Goal: Task Accomplishment & Management: Use online tool/utility

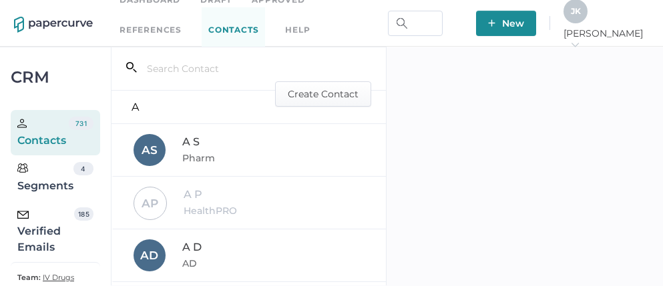
scroll to position [24, 0]
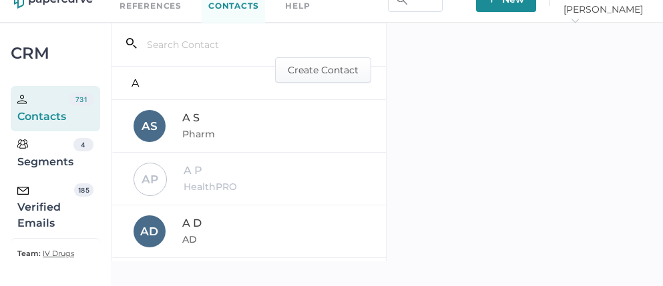
click at [43, 210] on div "Verified Emails" at bounding box center [45, 208] width 57 height 48
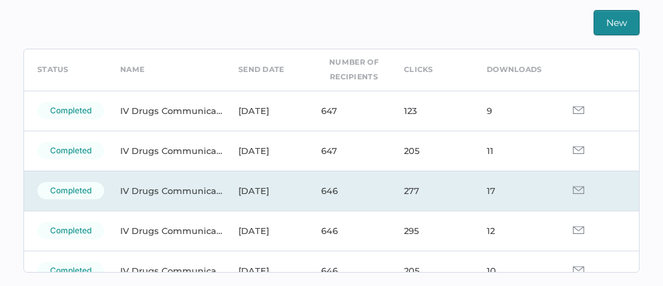
scroll to position [52, 0]
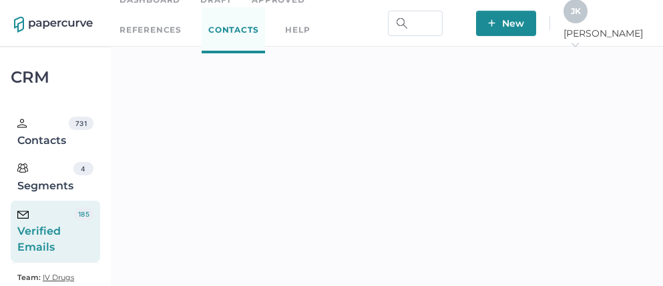
click at [587, 23] on div "J K" at bounding box center [575, 11] width 24 height 24
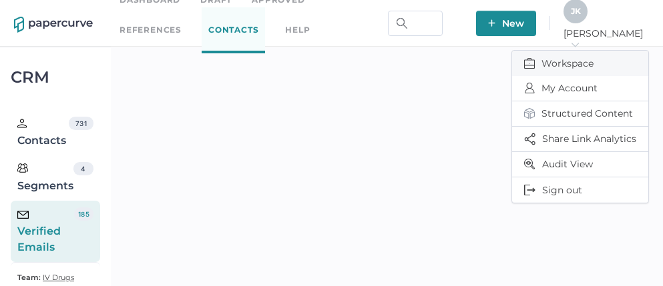
click at [581, 61] on span "Workspace" at bounding box center [580, 63] width 112 height 25
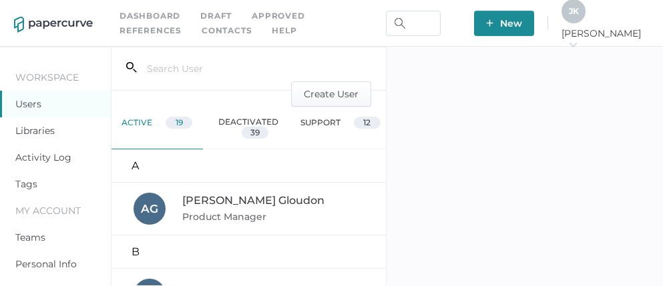
click at [53, 154] on link "Activity Log" at bounding box center [43, 158] width 56 height 12
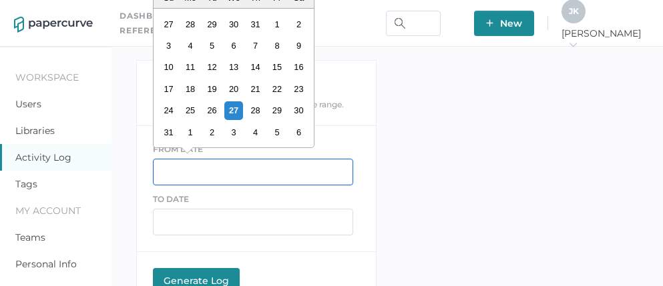
click at [216, 168] on input "text" at bounding box center [253, 172] width 200 height 27
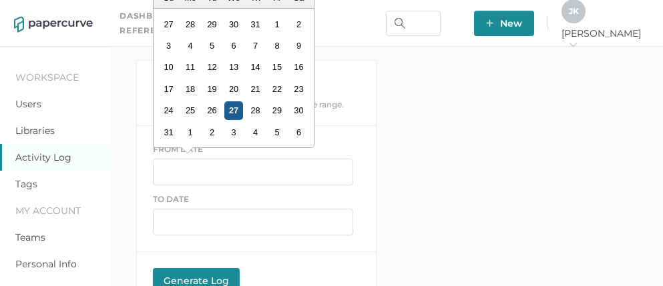
click at [232, 112] on div "27" at bounding box center [233, 110] width 18 height 18
type input "08/27/2025"
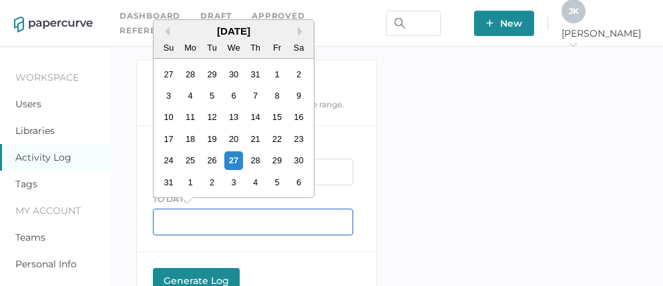
click at [200, 227] on input "text" at bounding box center [253, 222] width 200 height 27
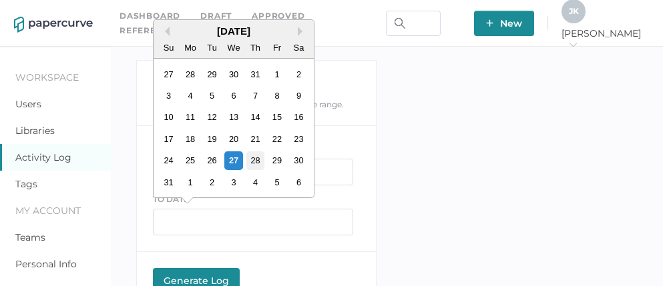
click at [250, 165] on div "28" at bounding box center [255, 161] width 18 height 18
type input "[DATE]"
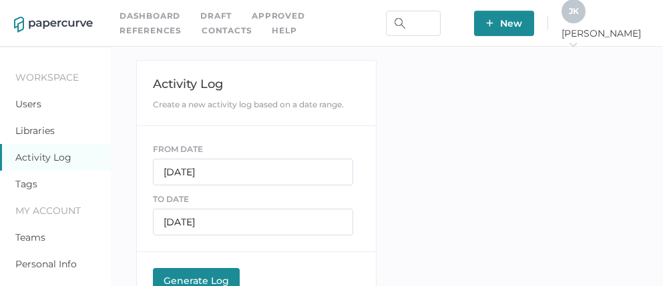
click at [179, 275] on div "Generate Log" at bounding box center [196, 281] width 73 height 12
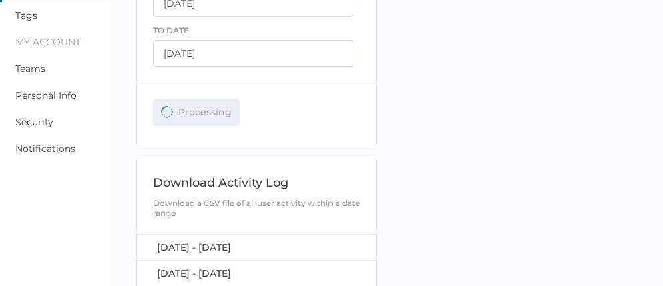
scroll to position [226, 0]
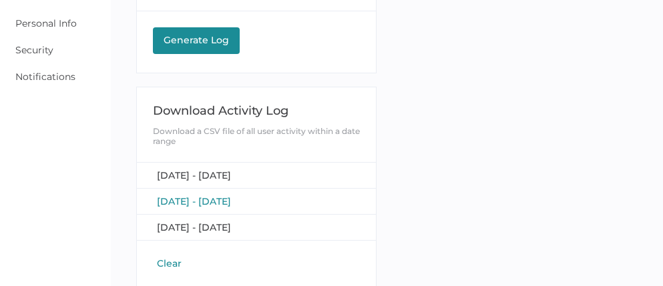
scroll to position [251, 0]
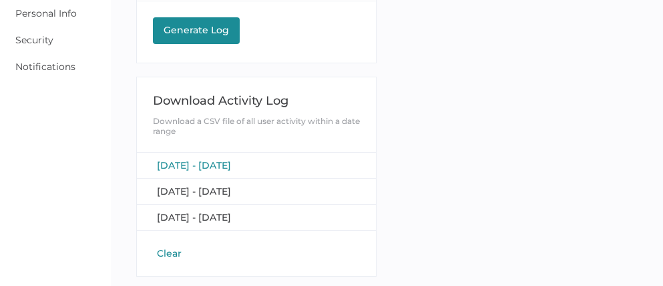
click at [231, 166] on span "August 27, 2025 - August 28, 2025" at bounding box center [194, 166] width 74 height 12
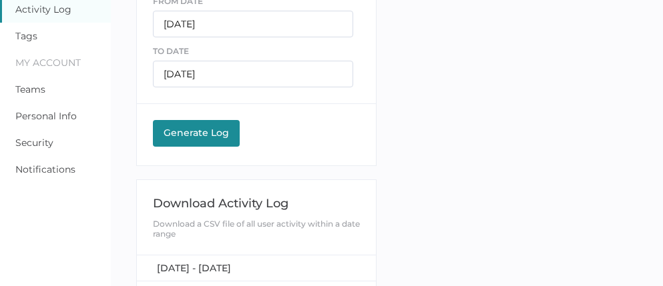
scroll to position [163, 0]
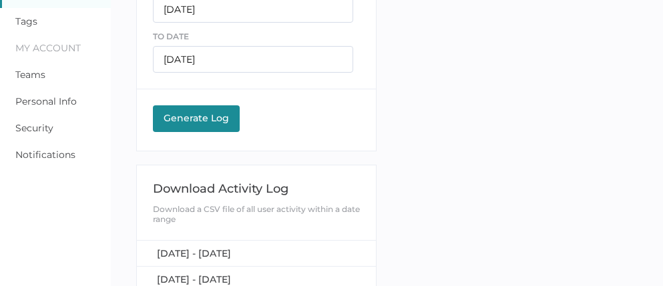
click at [205, 117] on div "Generate Log" at bounding box center [196, 118] width 73 height 12
click at [231, 250] on span "[DATE] - [DATE]" at bounding box center [194, 254] width 74 height 12
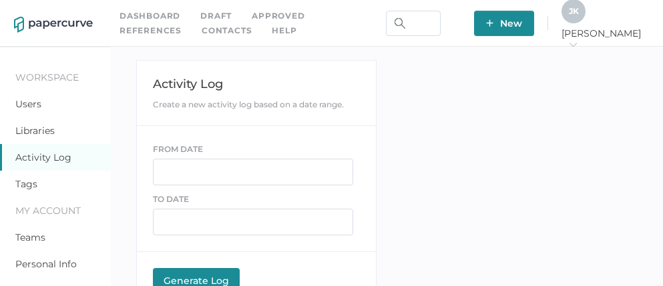
click at [202, 29] on link "Contacts" at bounding box center [227, 30] width 50 height 15
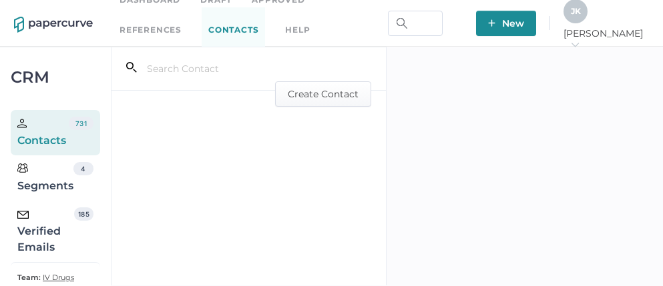
click at [48, 226] on div "Verified Emails" at bounding box center [45, 232] width 57 height 48
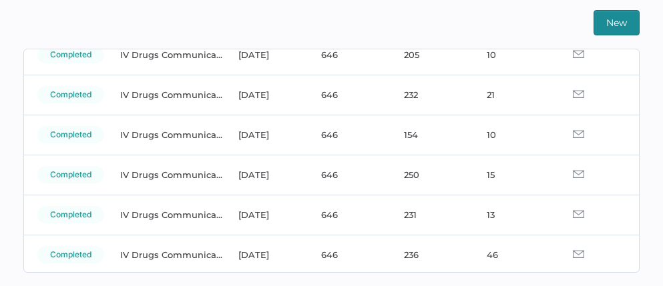
scroll to position [272, 0]
